Goal: Communication & Community: Connect with others

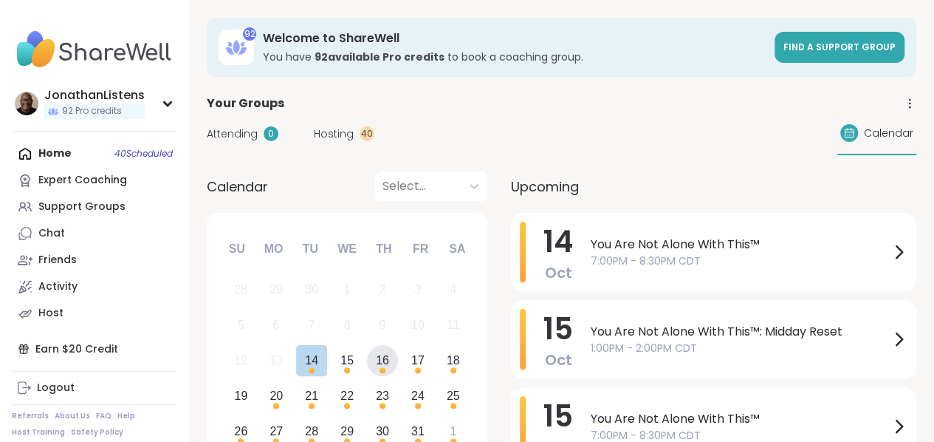
click at [385, 363] on div "16" at bounding box center [382, 360] width 13 height 20
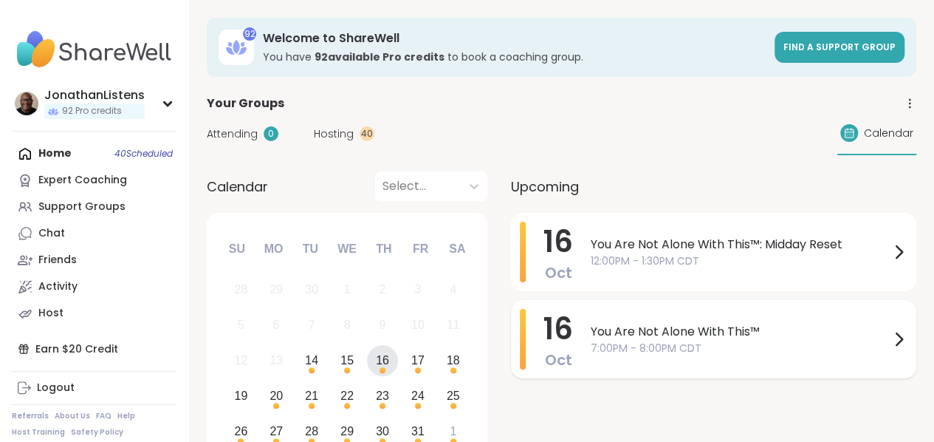
click at [651, 340] on span "7:00PM - 8:00PM CDT" at bounding box center [740, 348] width 299 height 16
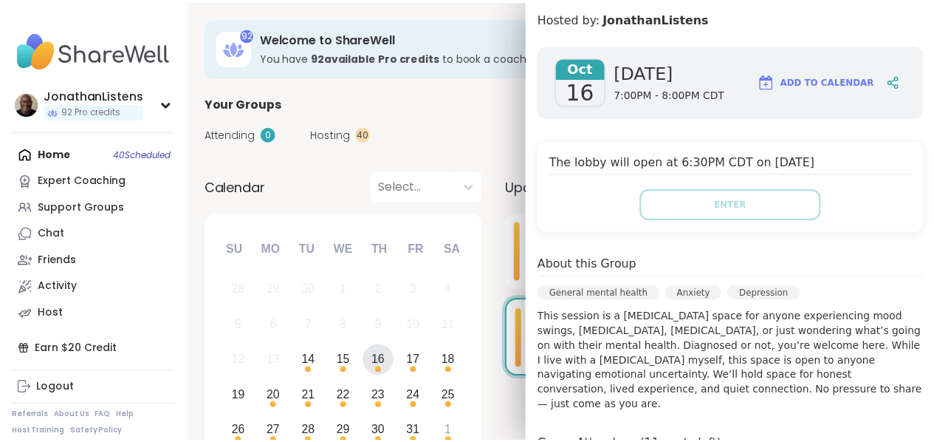
scroll to position [172, 0]
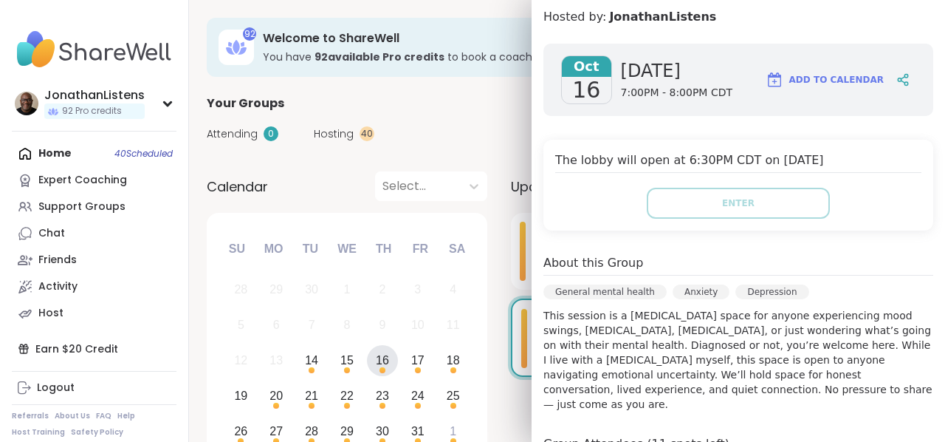
click at [438, 104] on div "Your Groups" at bounding box center [567, 104] width 721 height 18
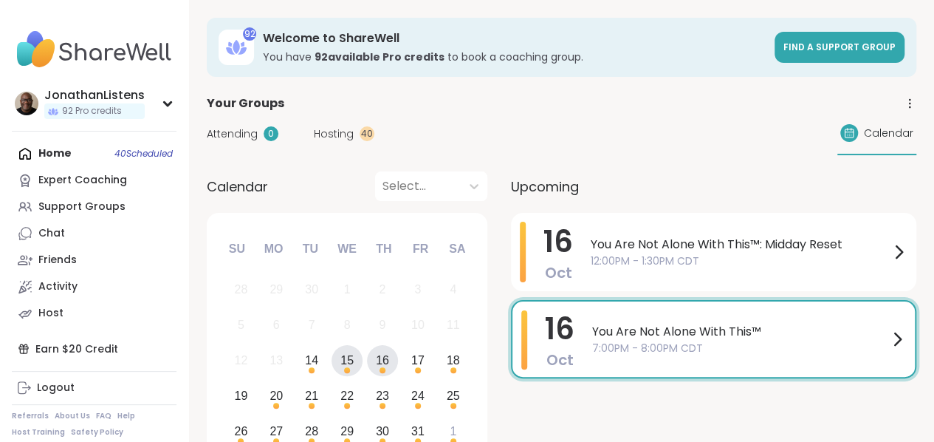
click at [344, 359] on div "15" at bounding box center [346, 360] width 13 height 20
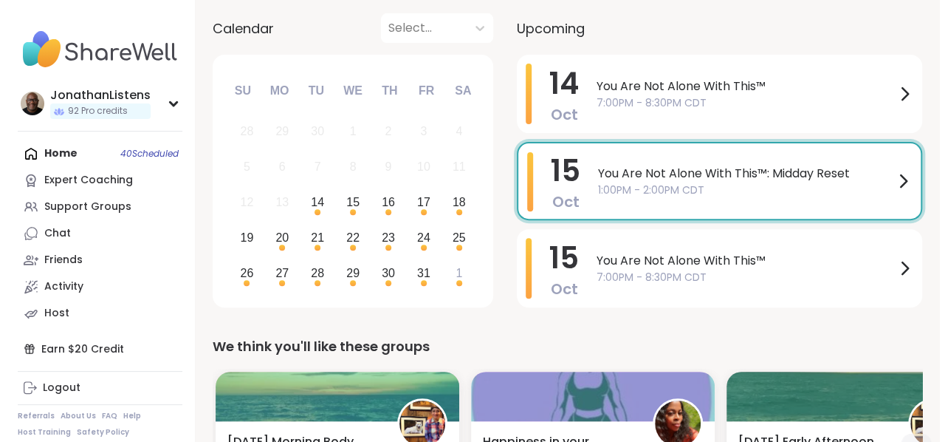
scroll to position [155, 0]
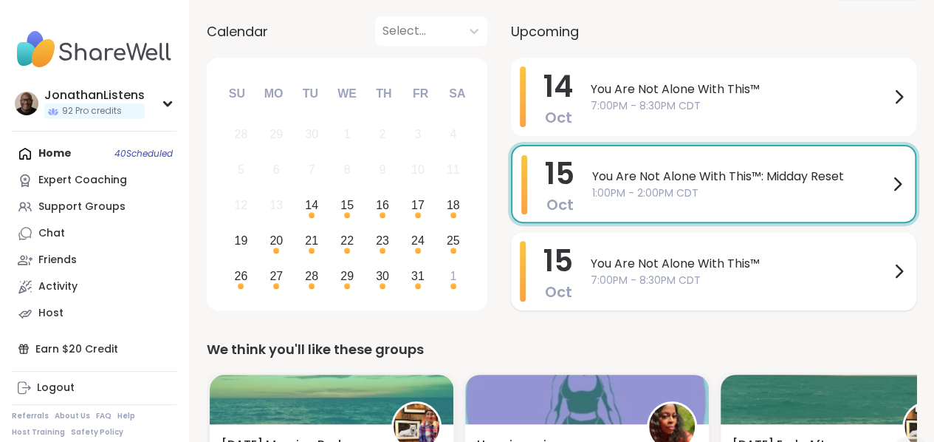
click at [654, 268] on span "You Are Not Alone With This™" at bounding box center [740, 264] width 299 height 18
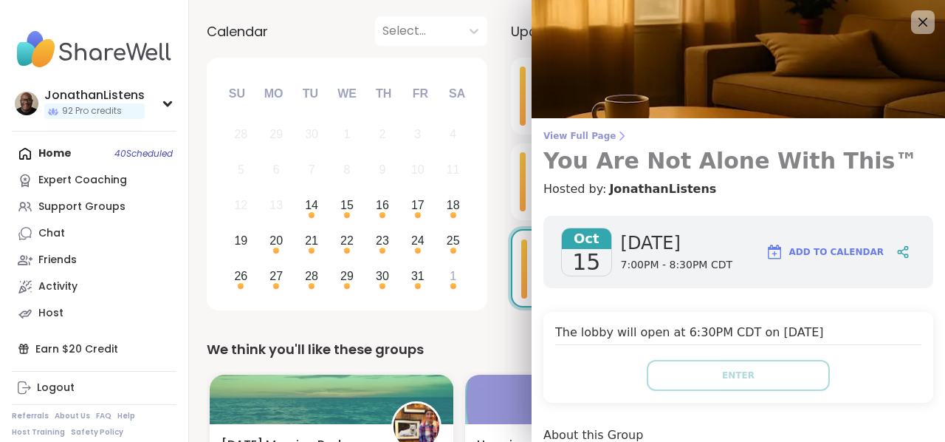
click at [579, 139] on span "View Full Page" at bounding box center [738, 136] width 390 height 12
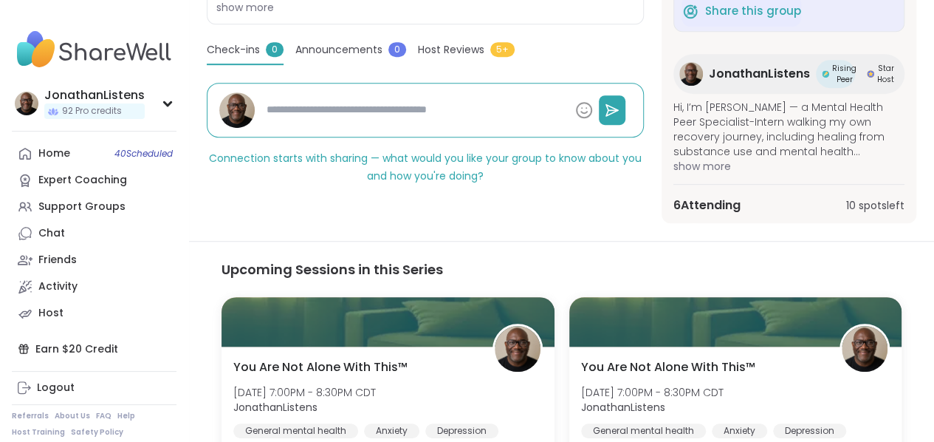
scroll to position [393, 0]
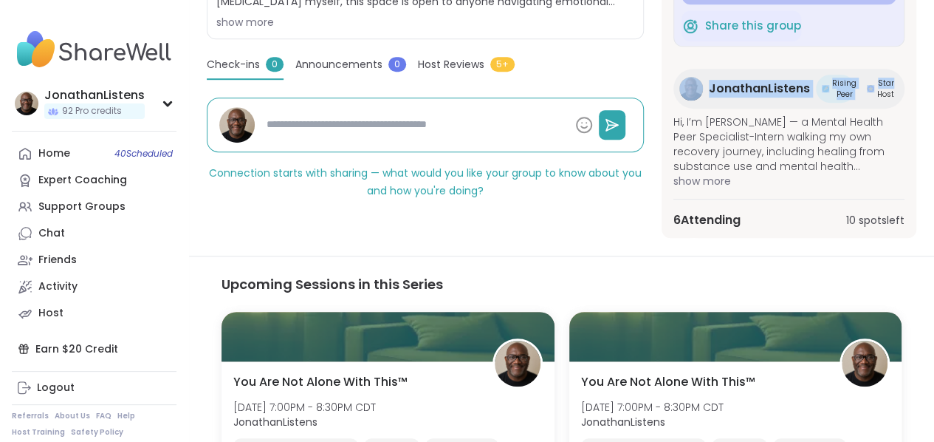
drag, startPoint x: 916, startPoint y: 38, endPoint x: 918, endPoint y: 66, distance: 28.1
click at [918, 66] on section "General mental [MEDICAL_DATA] | [MEDICAL_DATA] You Are Not Alone With This™ Hos…" at bounding box center [561, 27] width 745 height 419
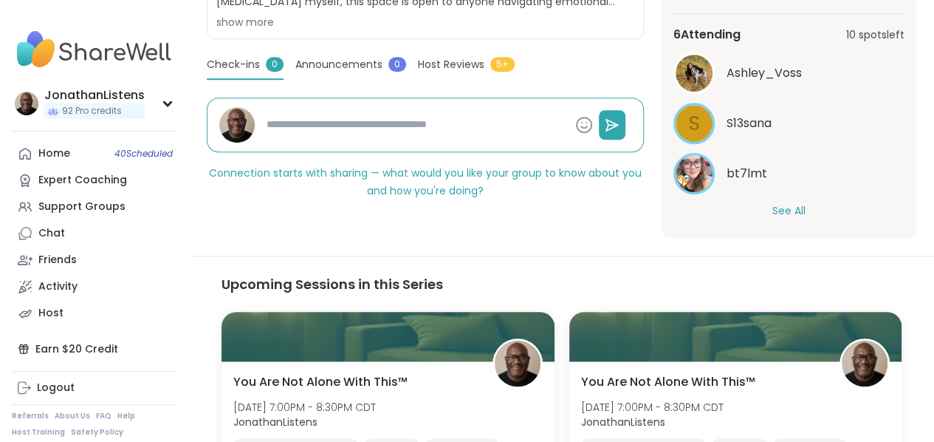
scroll to position [189, 0]
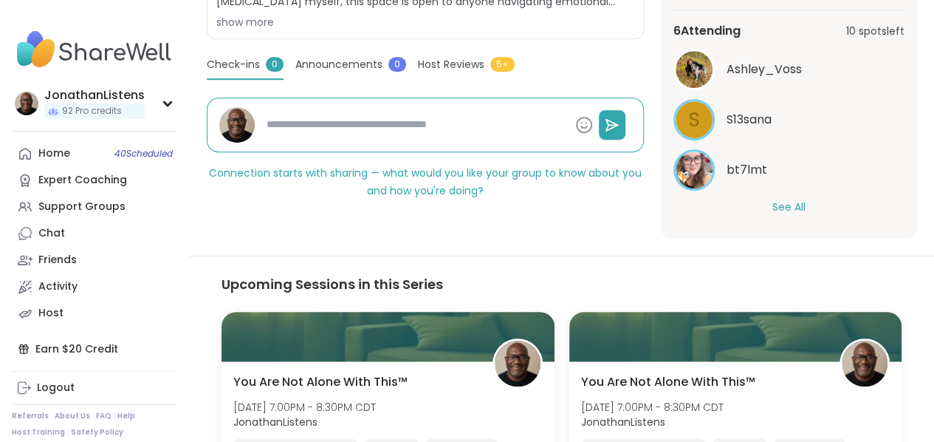
click at [789, 206] on button "See All" at bounding box center [788, 207] width 33 height 16
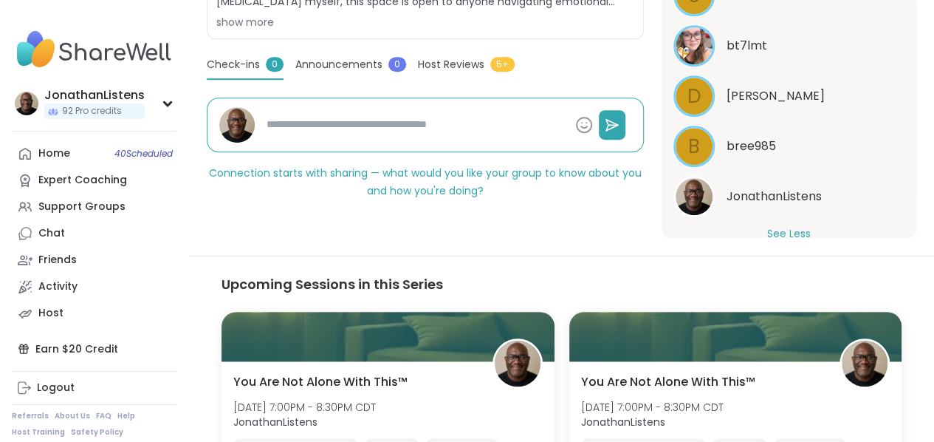
scroll to position [340, 0]
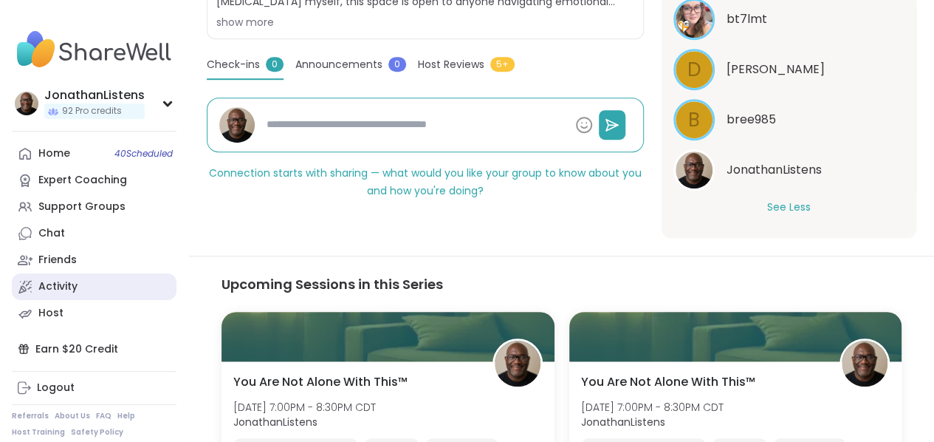
click at [49, 295] on link "Activity" at bounding box center [94, 286] width 165 height 27
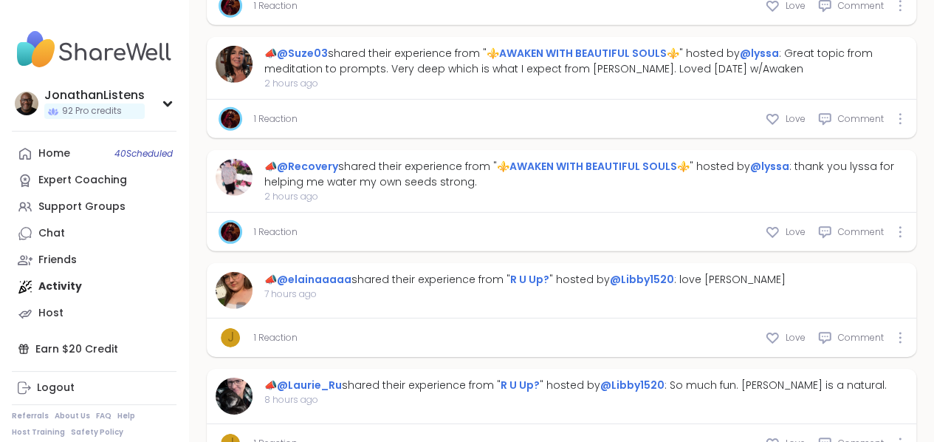
scroll to position [2129, 0]
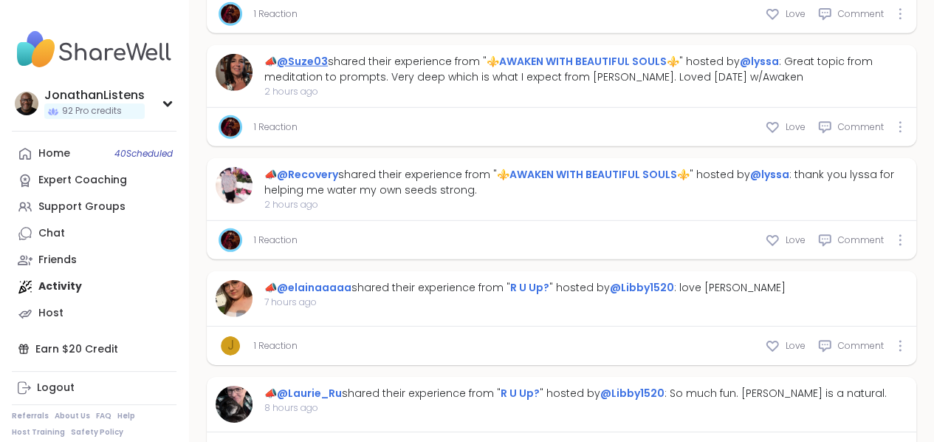
click at [319, 69] on link "@Suze03" at bounding box center [302, 61] width 51 height 15
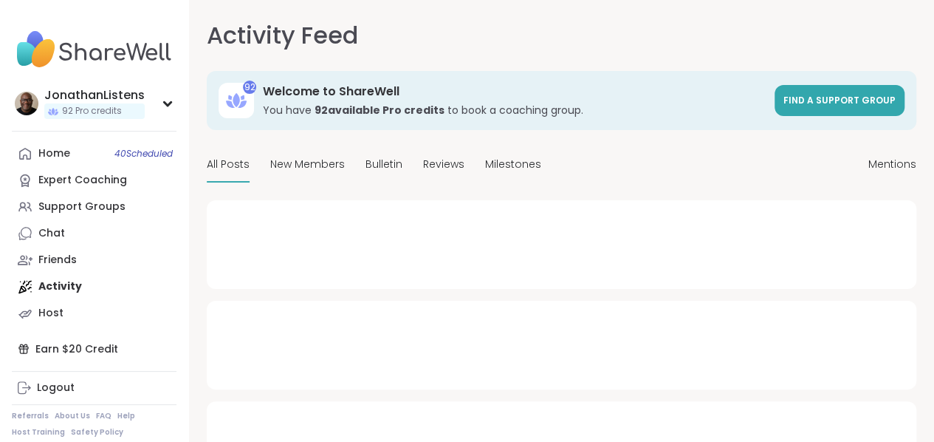
type textarea "*"
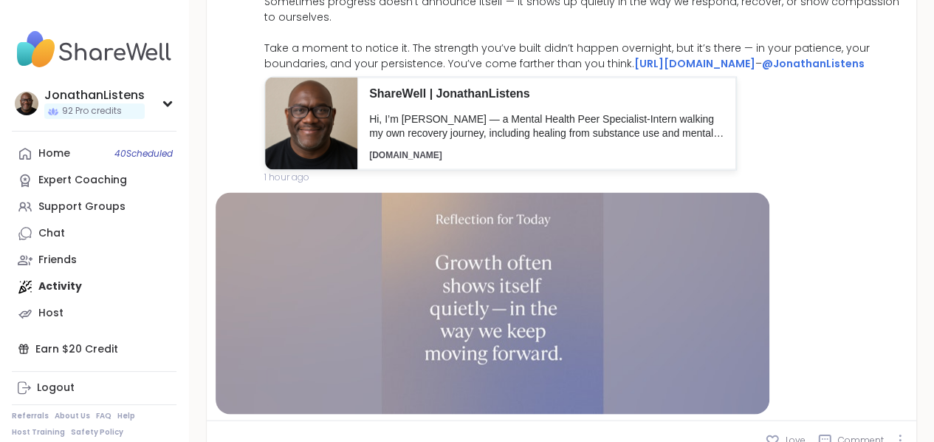
scroll to position [1308, 0]
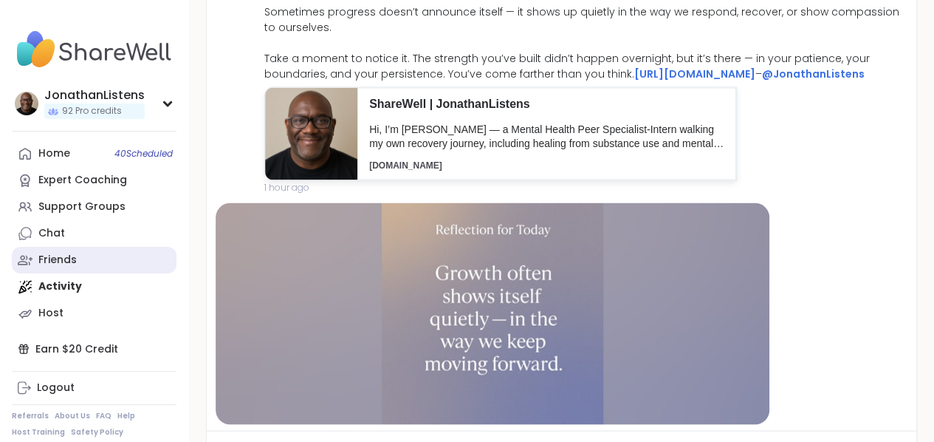
click at [47, 266] on div "Friends" at bounding box center [57, 259] width 38 height 15
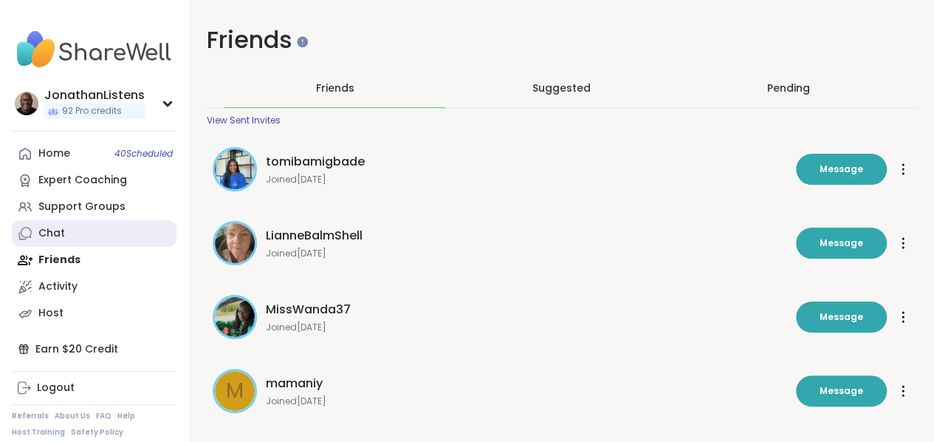
click at [54, 243] on link "Chat" at bounding box center [94, 233] width 165 height 27
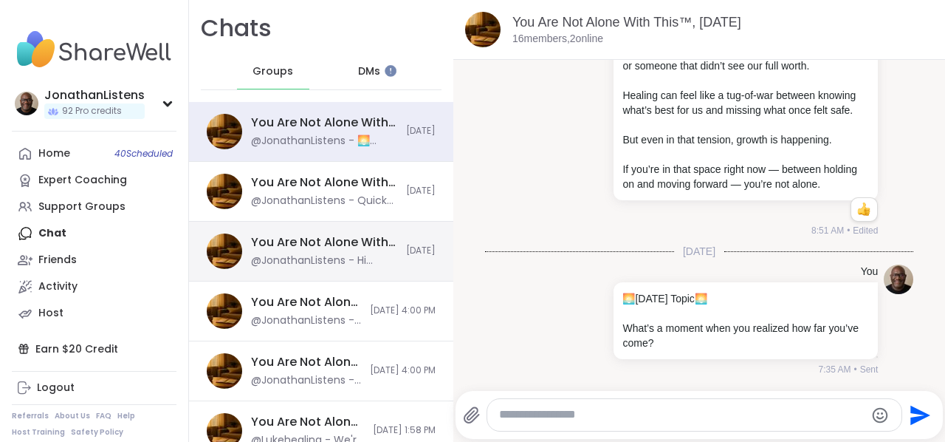
click at [316, 236] on div "You Are Not Alone With This™: Midday Reset, [DATE]" at bounding box center [324, 242] width 146 height 16
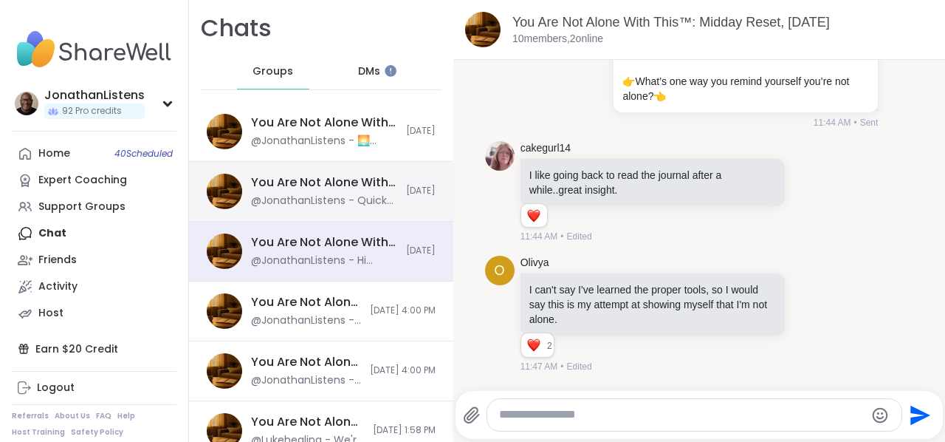
scroll to position [12037, 0]
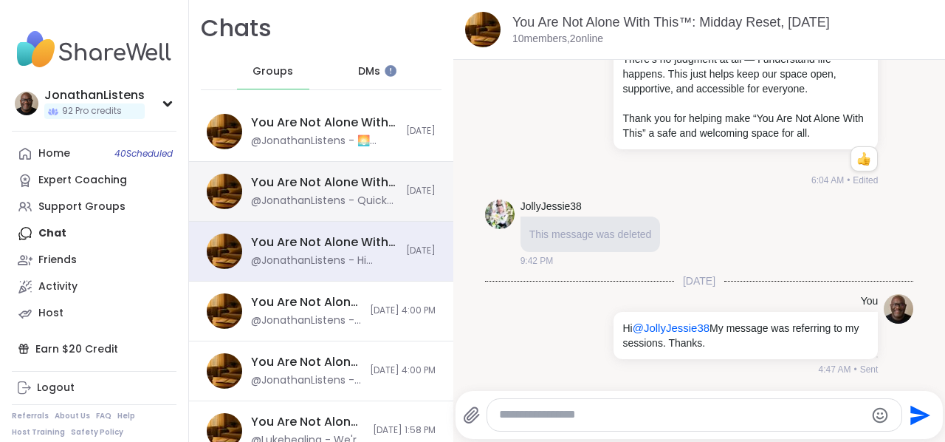
click at [344, 182] on div "You Are Not Alone With This™: Midday Reset, [DATE]" at bounding box center [324, 182] width 146 height 16
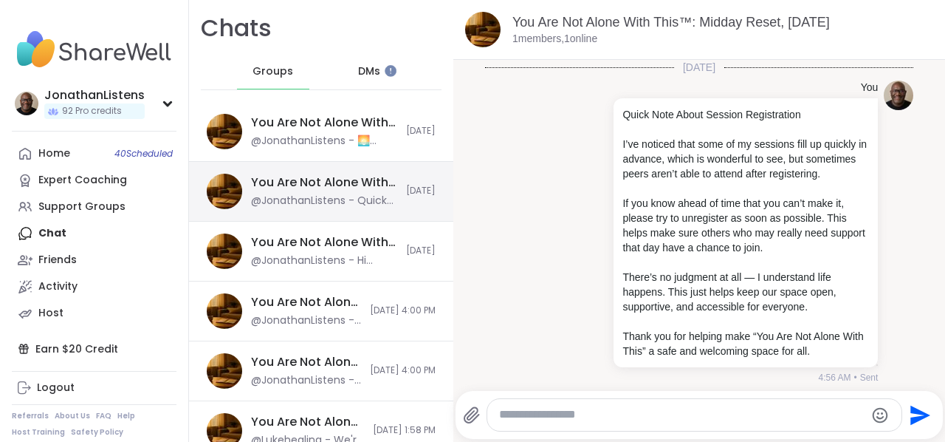
scroll to position [21, 0]
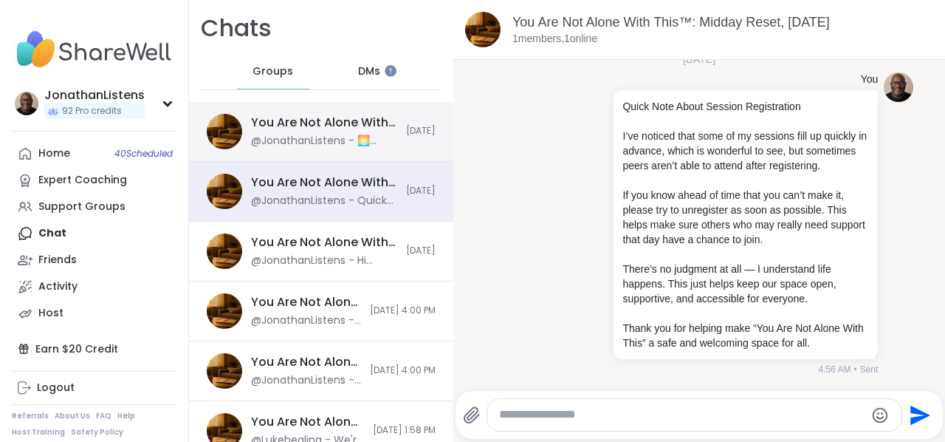
click at [343, 136] on div "@JonathanListens - 🌅 [DATE] Topic 🌅 What’s a moment when you realized how far y…" at bounding box center [324, 141] width 146 height 15
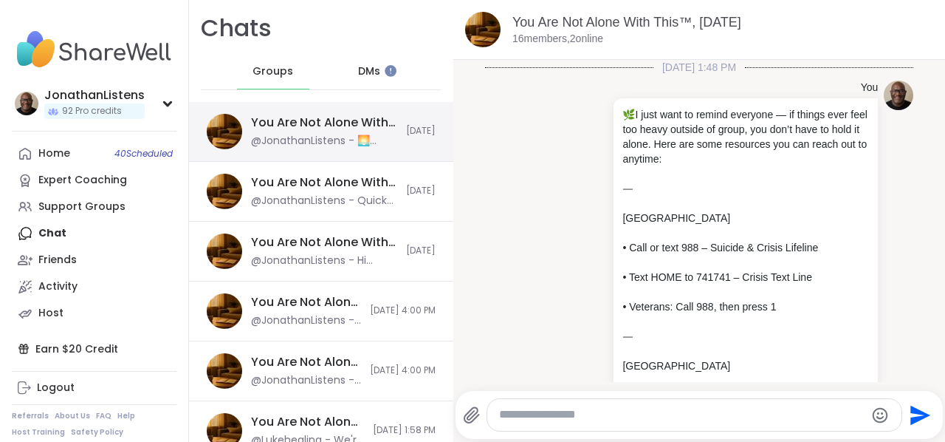
scroll to position [2112, 0]
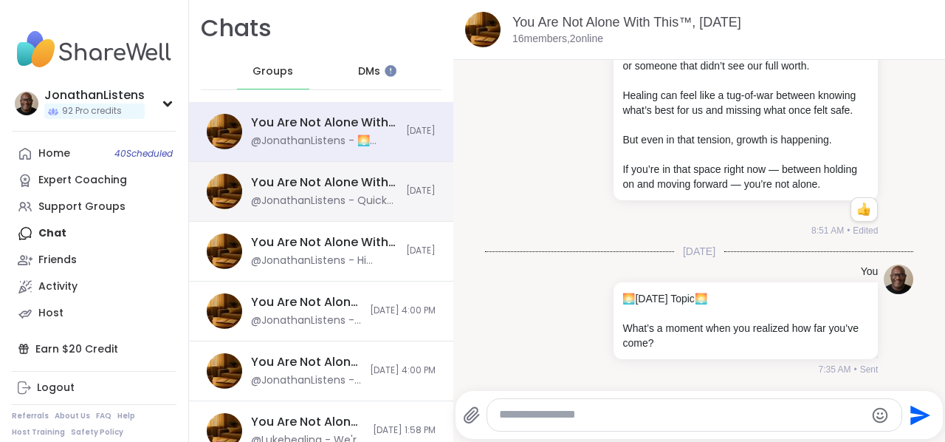
click at [348, 181] on div "You Are Not Alone With This™: Midday Reset, [DATE]" at bounding box center [324, 182] width 146 height 16
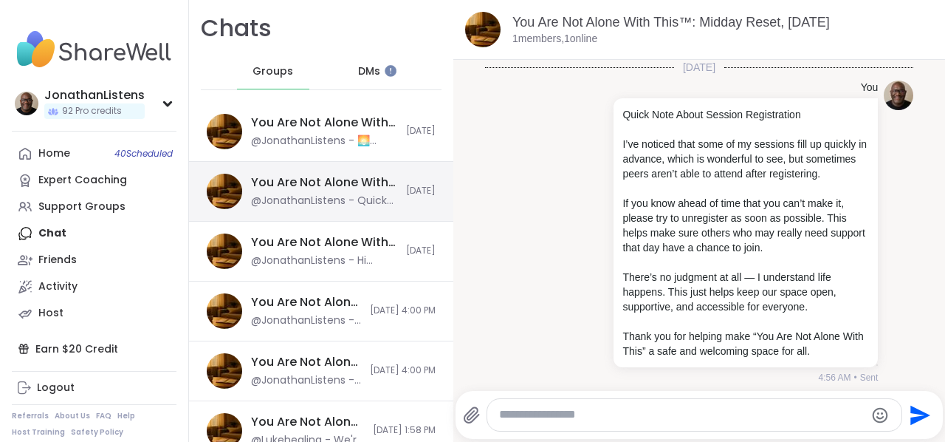
scroll to position [21, 0]
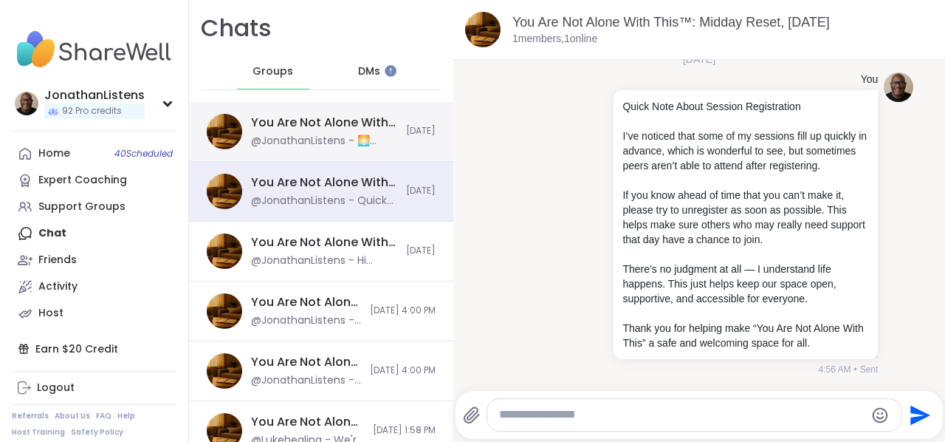
click at [330, 111] on div "You Are Not Alone With This™, [DATE] @JonathanListens - 🌅 [DATE] Topic 🌅 What’s…" at bounding box center [321, 132] width 264 height 60
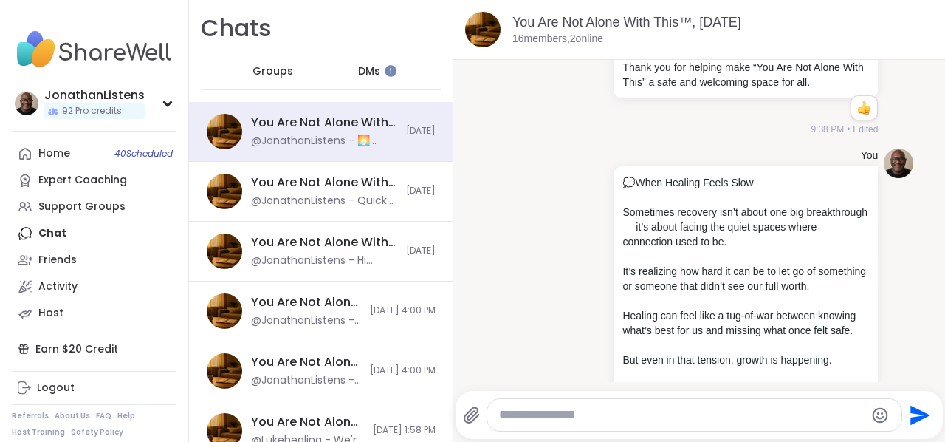
scroll to position [2112, 0]
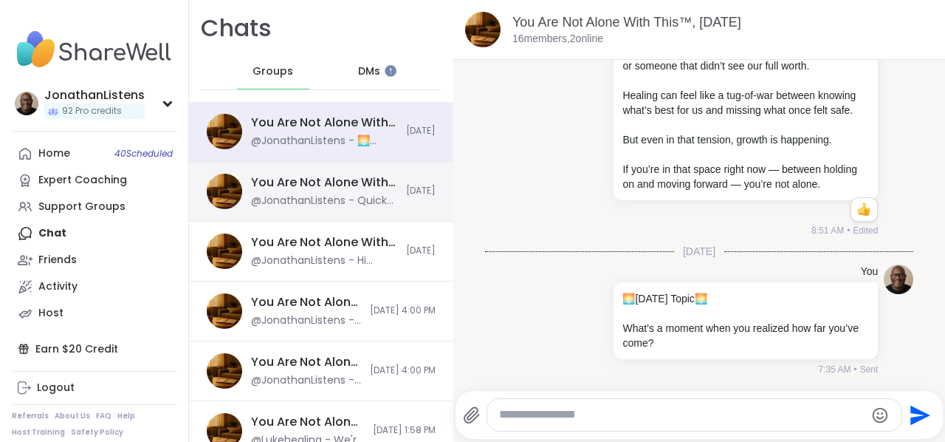
click at [295, 185] on div "You Are Not Alone With This™: Midday Reset, [DATE]" at bounding box center [324, 182] width 146 height 16
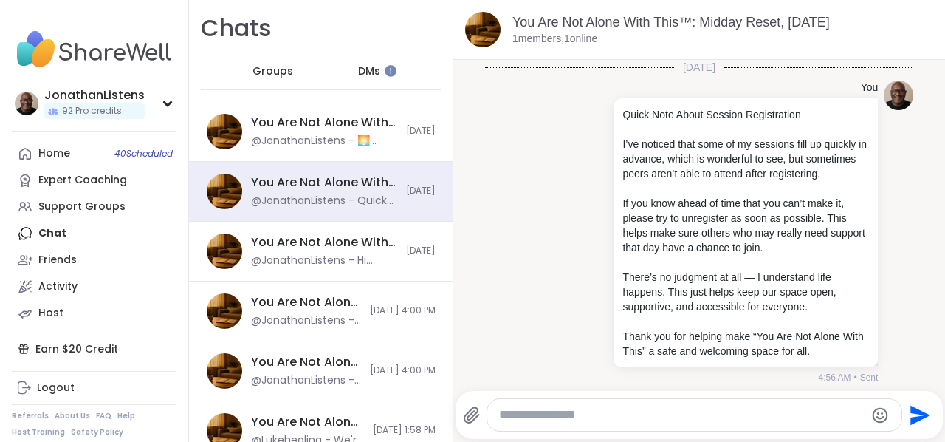
scroll to position [21, 0]
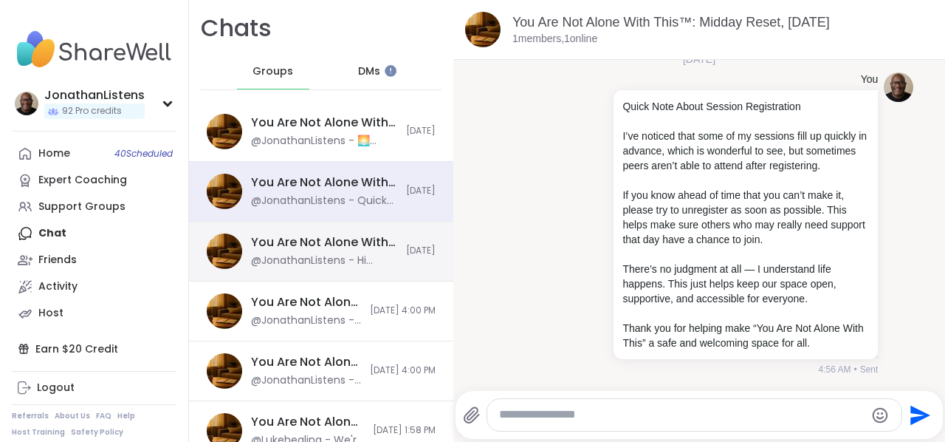
click at [360, 255] on div "@JonathanListens - Hi @JollyJessie38 My message was referring to my sessions. T…" at bounding box center [324, 260] width 146 height 15
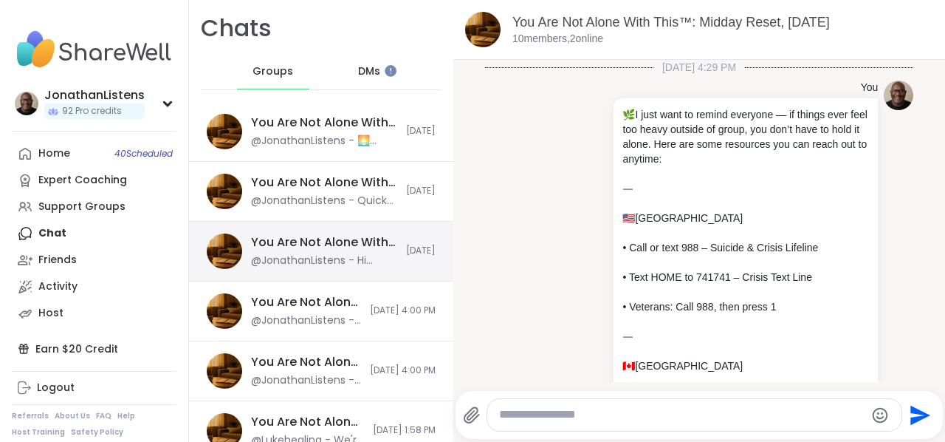
scroll to position [12037, 0]
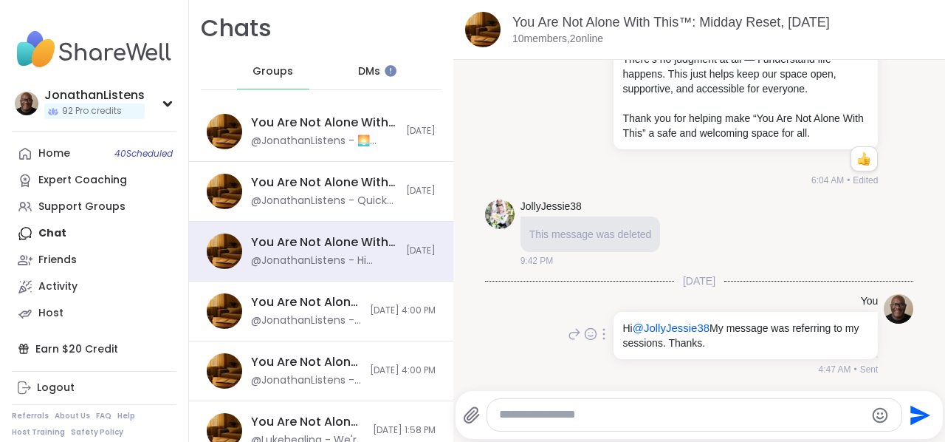
drag, startPoint x: 670, startPoint y: 333, endPoint x: 631, endPoint y: 305, distance: 48.1
click at [631, 305] on div "You" at bounding box center [744, 301] width 267 height 15
click at [651, 334] on span "@JollyJessie38" at bounding box center [671, 327] width 77 height 13
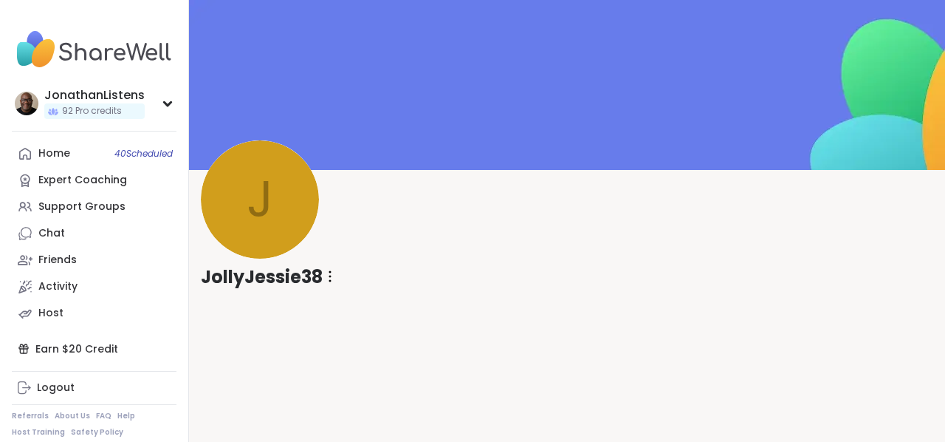
click at [332, 281] on div at bounding box center [330, 276] width 15 height 25
click at [374, 207] on div "JollyJessie38" at bounding box center [567, 237] width 756 height 134
click at [331, 272] on icon at bounding box center [329, 276] width 1 height 10
